Goal: Go to known website: Access a specific website the user already knows

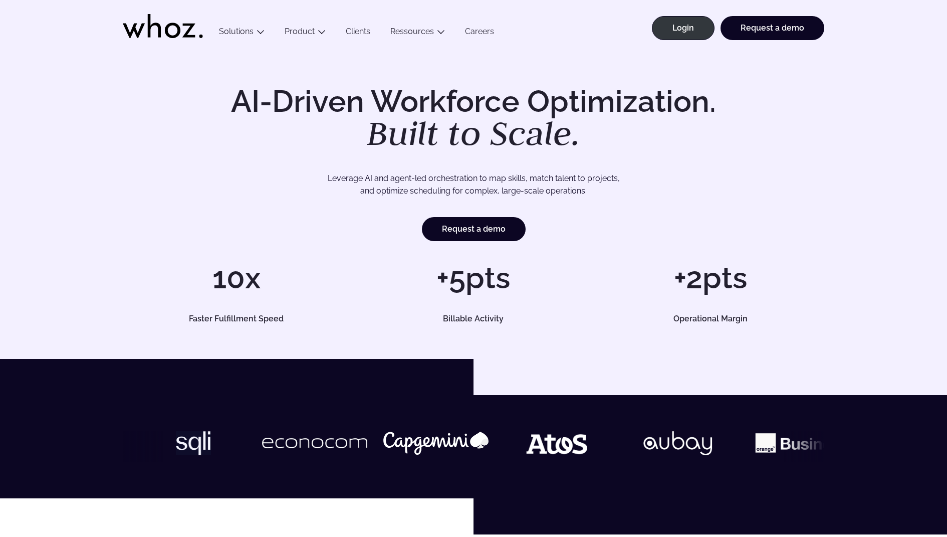
click at [75, 101] on div "AI-Driven Workforce Optimization. Built to Scale. Leverage AI and agent-led orc…" at bounding box center [473, 204] width 907 height 237
click at [687, 23] on link "Login" at bounding box center [683, 28] width 63 height 24
